Goal: Transaction & Acquisition: Purchase product/service

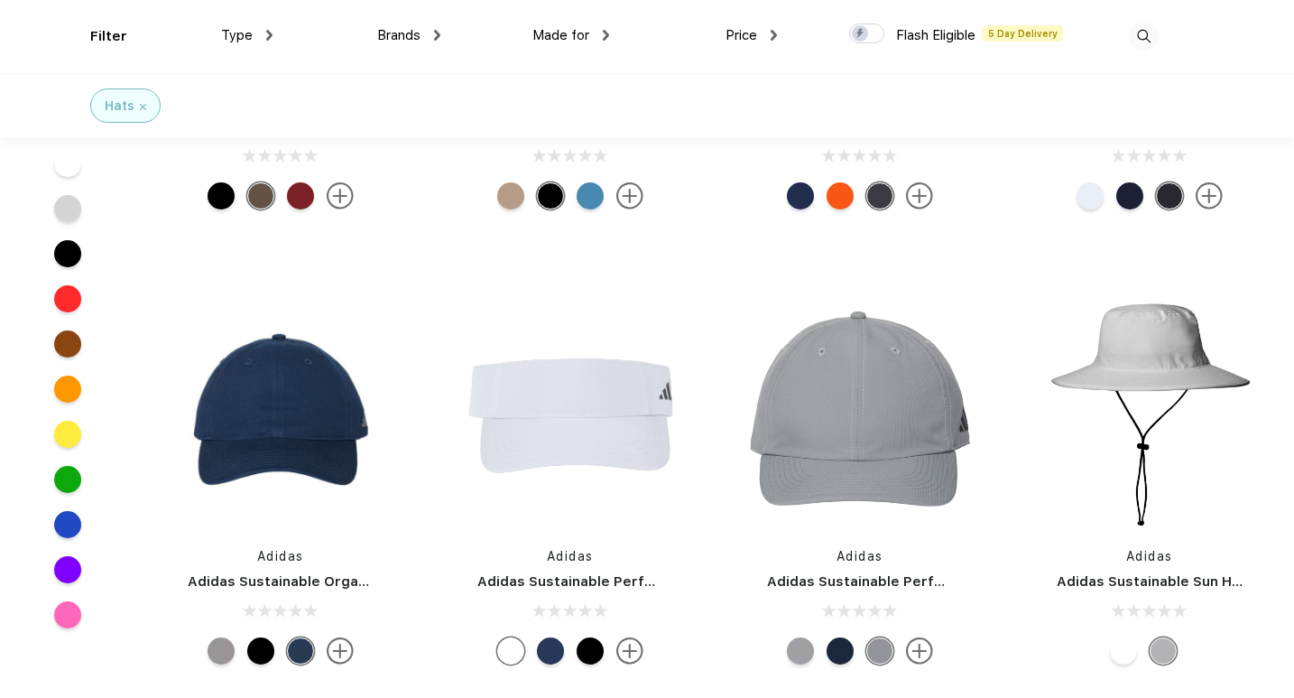
scroll to position [13123, 0]
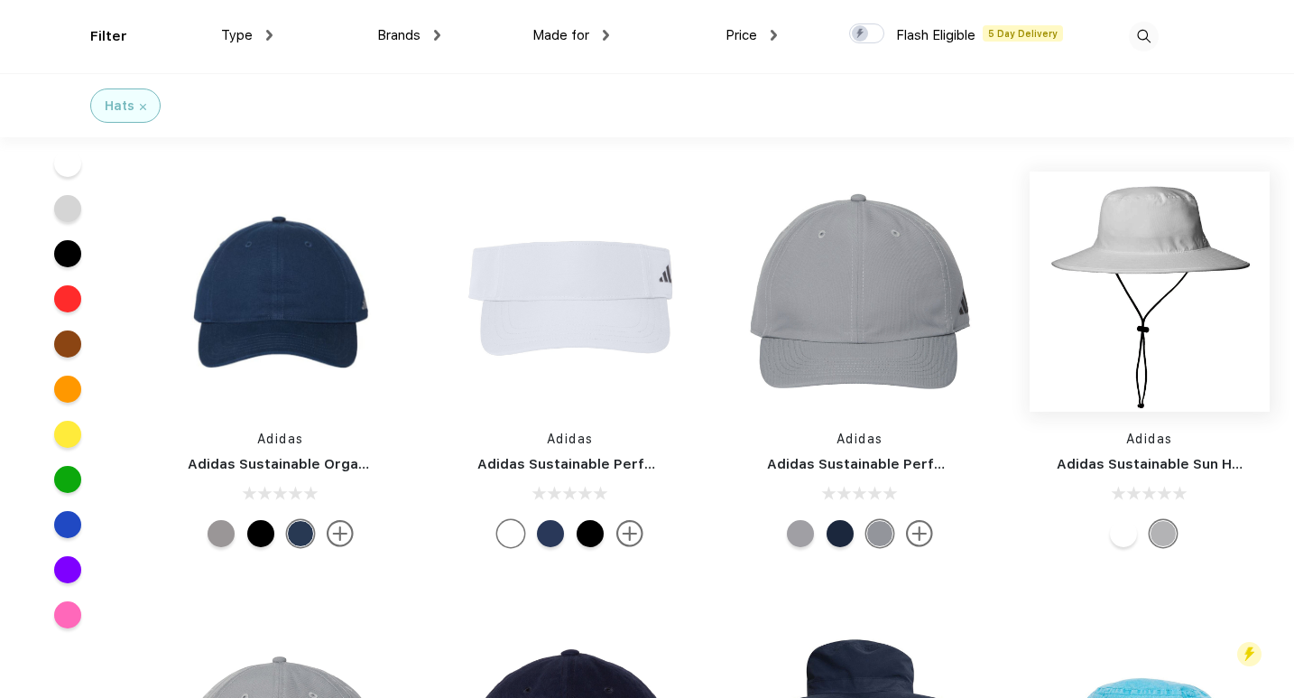
click at [1167, 257] on img at bounding box center [1150, 291] width 240 height 240
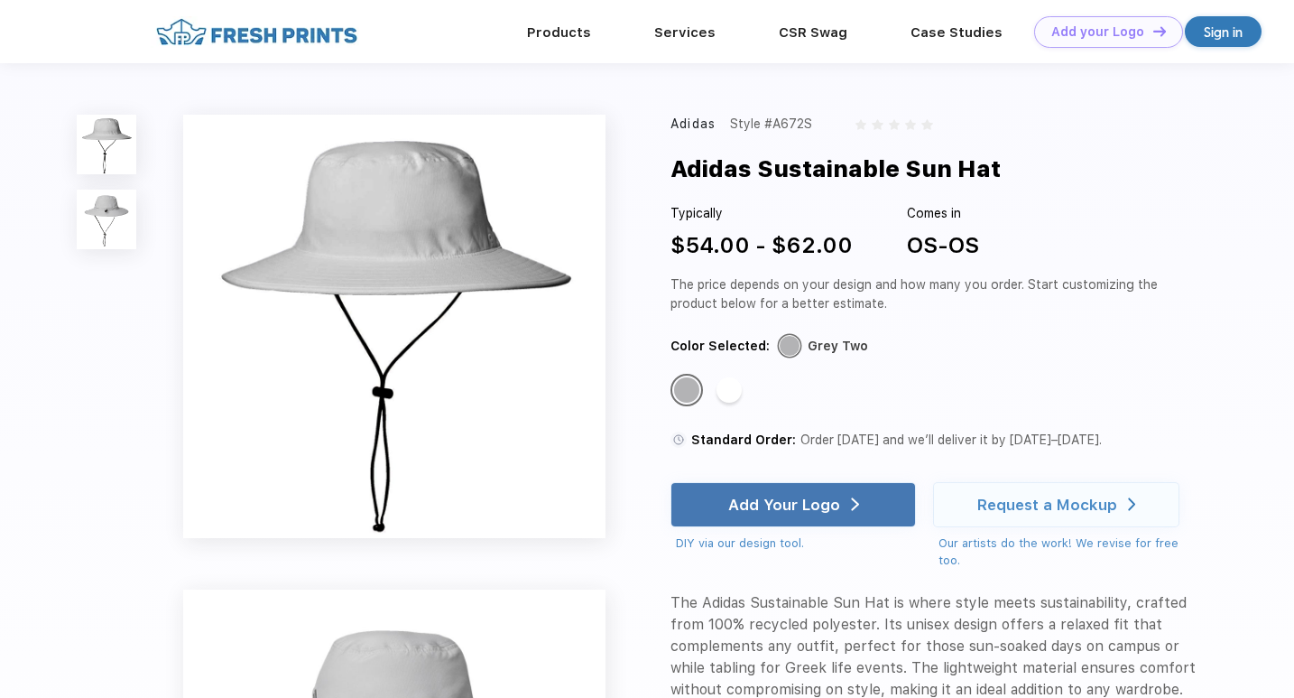
drag, startPoint x: 1292, startPoint y: 190, endPoint x: 1299, endPoint y: 293, distance: 104.0
click at [468, 265] on img at bounding box center [394, 326] width 422 height 422
